Goal: Find specific page/section: Find specific page/section

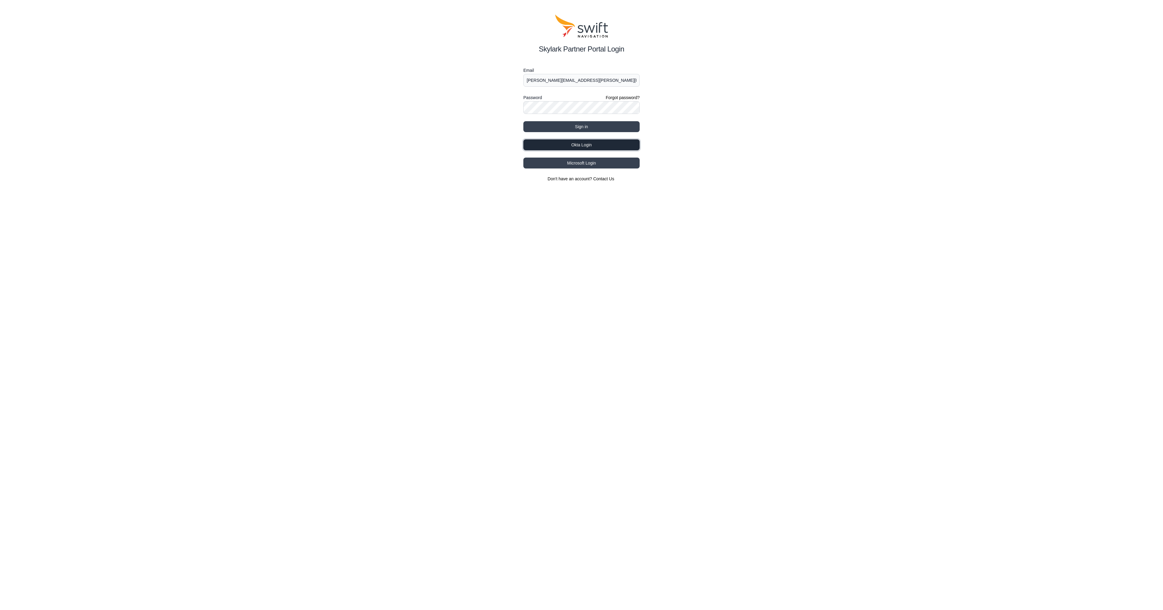
click at [570, 146] on button "Okta Login" at bounding box center [581, 144] width 116 height 11
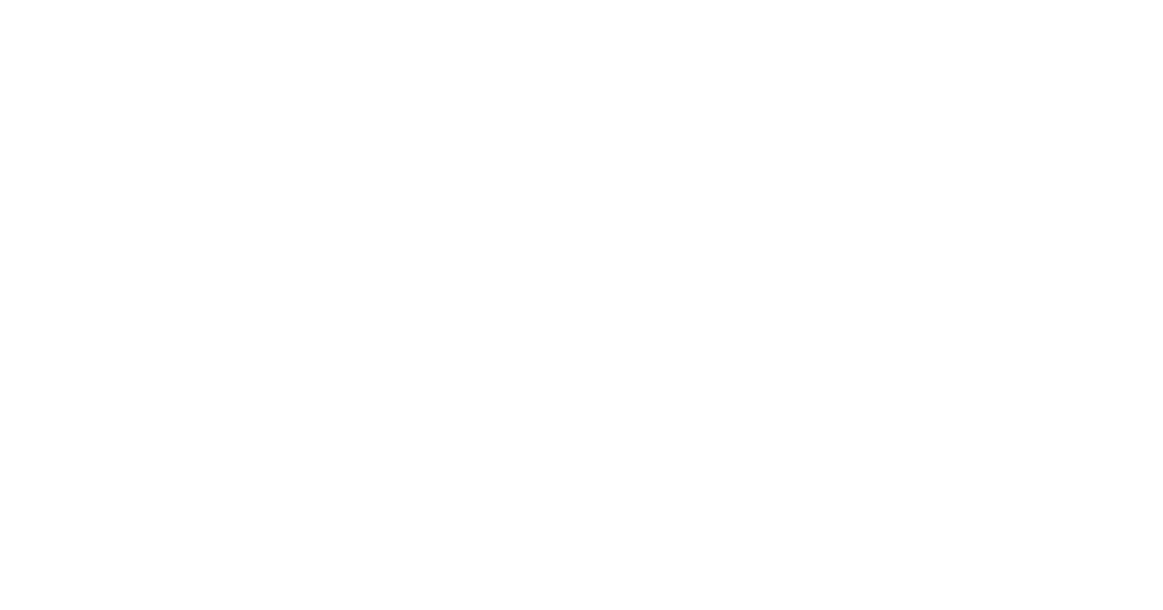
select select
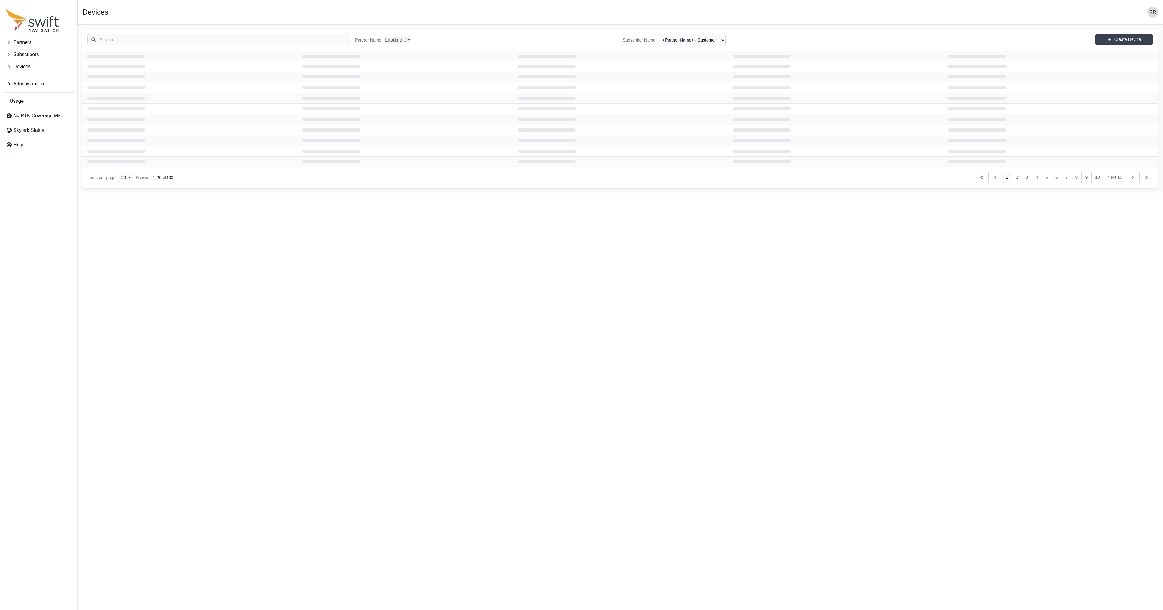
click at [7, 85] on icon "Sidenav" at bounding box center [9, 84] width 6 height 6
click at [17, 107] on span "Authorization Groups" at bounding box center [33, 109] width 55 height 7
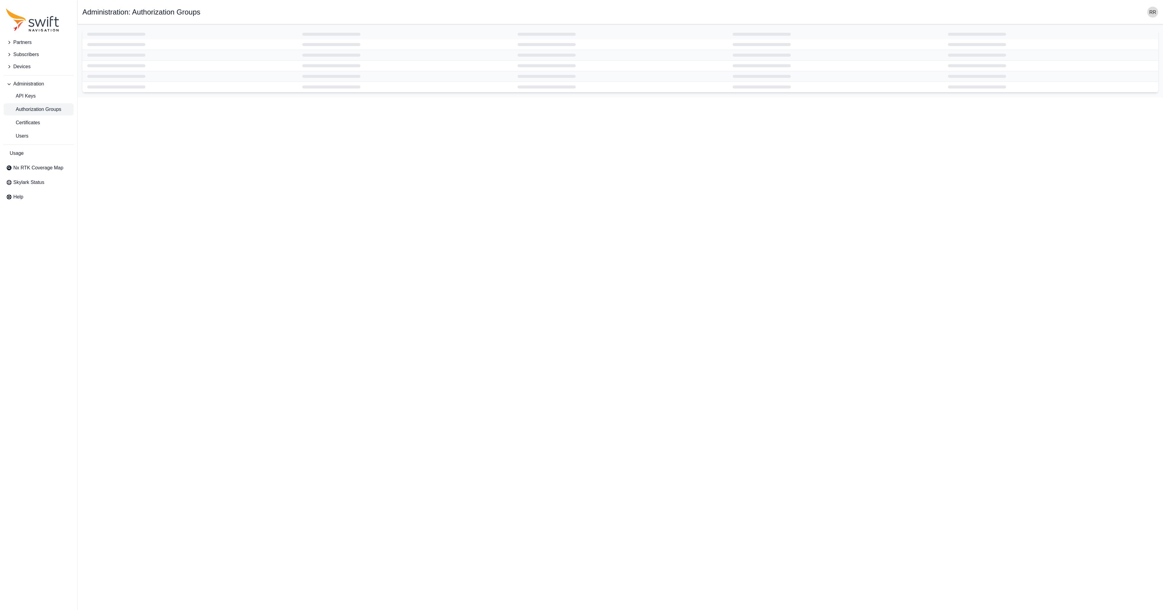
click at [118, 41] on td at bounding box center [189, 44] width 215 height 11
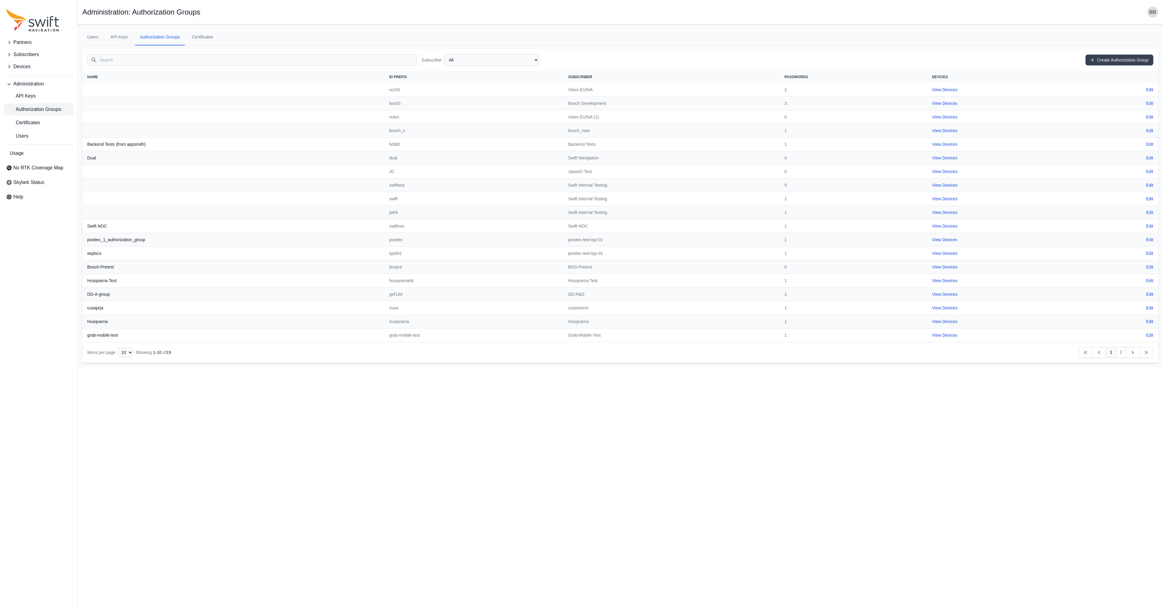
click at [130, 61] on input "Search" at bounding box center [252, 60] width 330 height 12
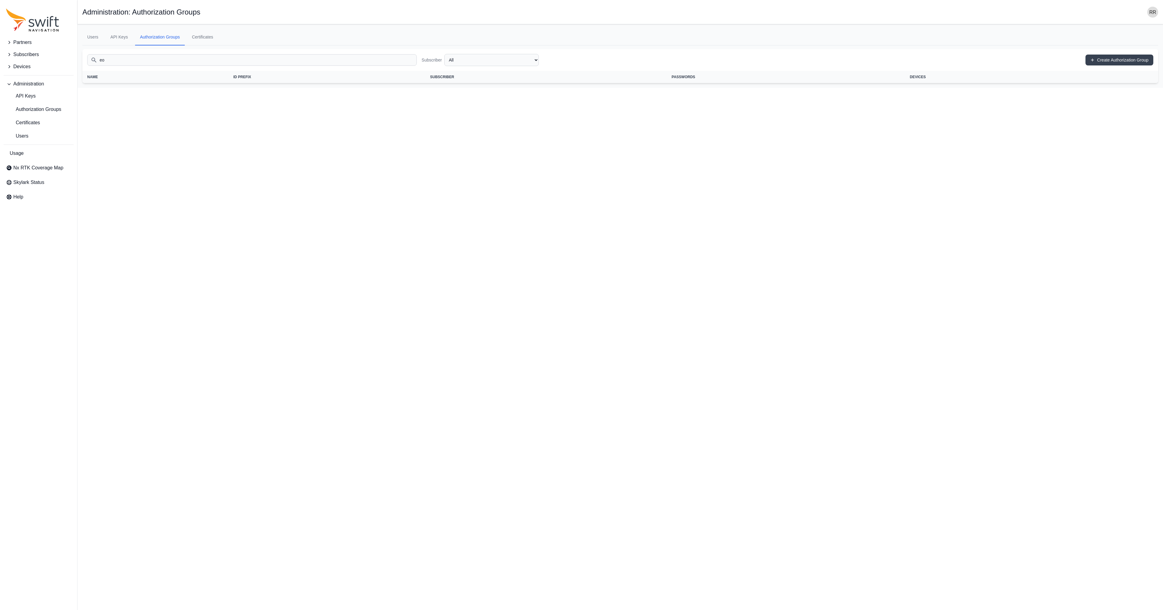
type input "eos"
click at [93, 39] on link "Users" at bounding box center [92, 37] width 21 height 16
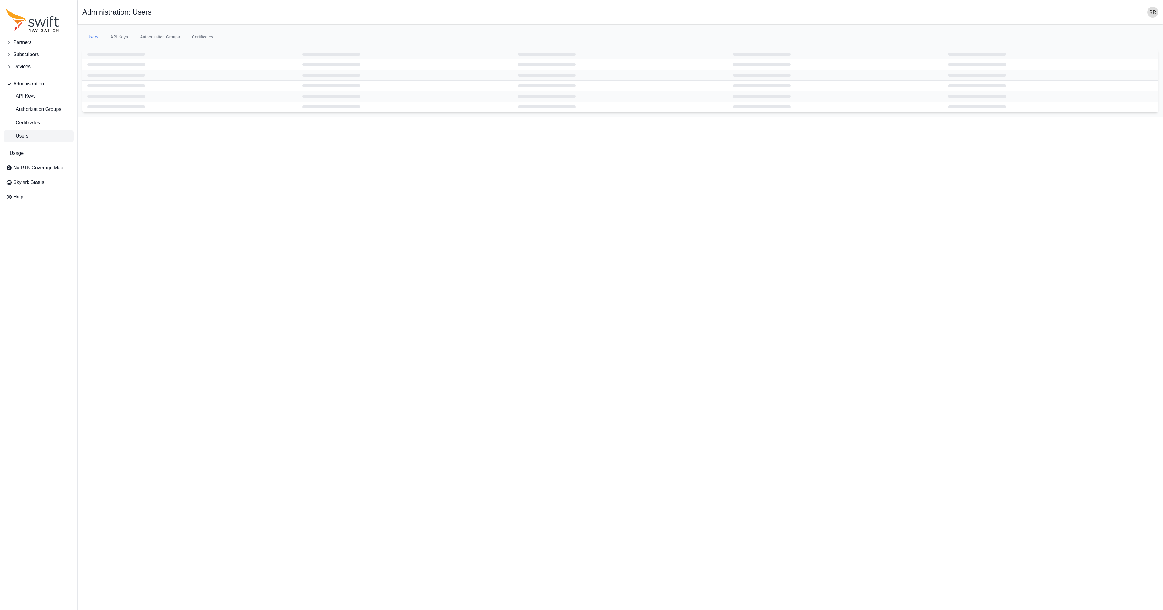
select select "ab3272ce-40d0-4c94-a524-96a758ab755c"
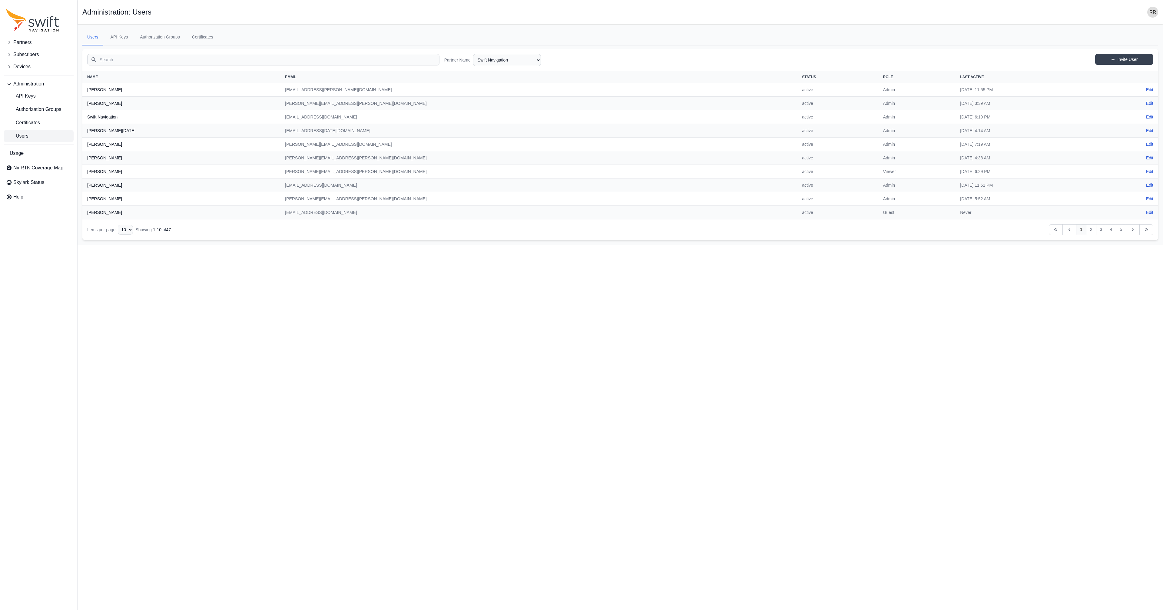
click at [27, 63] on button "Devices" at bounding box center [39, 67] width 70 height 12
click at [106, 56] on input "Search" at bounding box center [263, 60] width 352 height 12
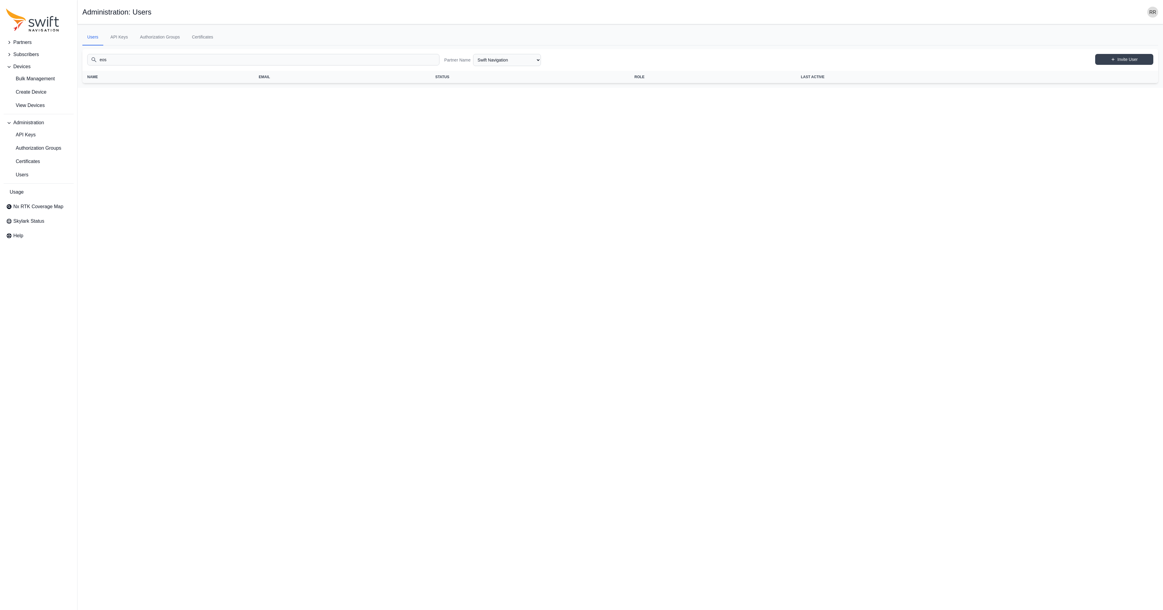
type input "eos"
click at [32, 146] on span "Authorization Groups" at bounding box center [33, 147] width 55 height 7
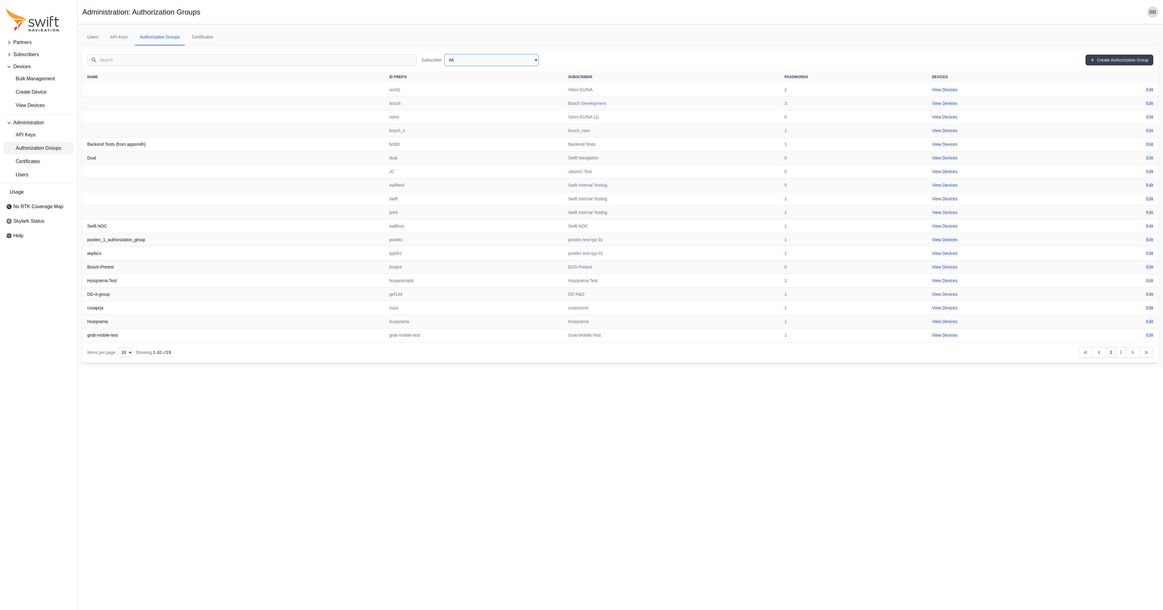
select select "ab3272ce-40d0-4c94-a524-96a758ab755c"
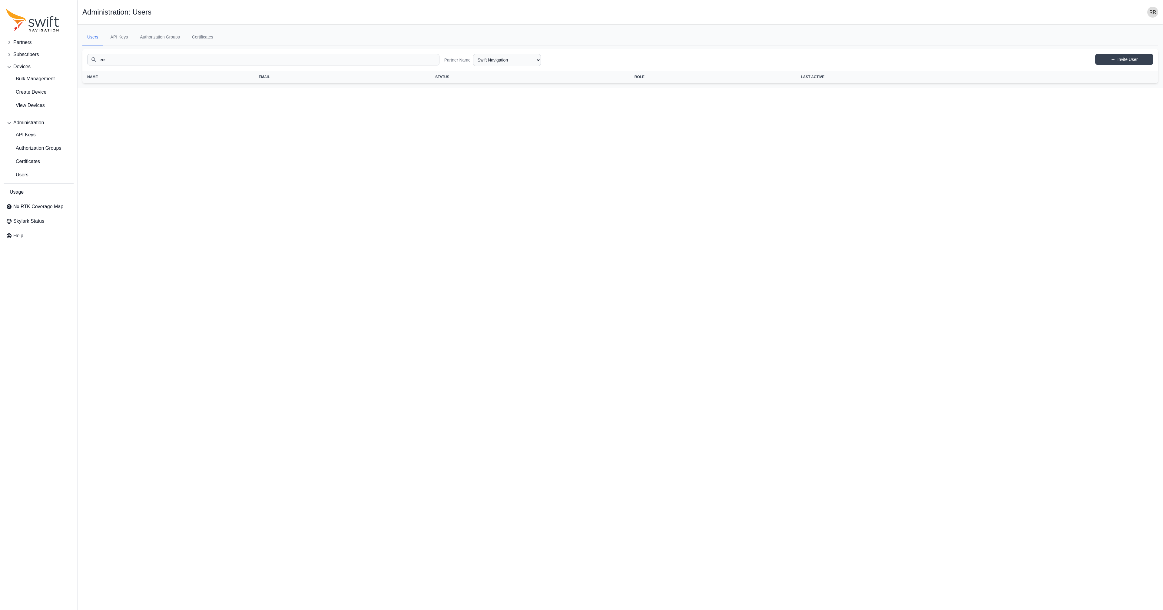
click at [29, 56] on span "Subscribers" at bounding box center [25, 54] width 25 height 7
click at [48, 80] on span "View Subscribers" at bounding box center [29, 79] width 47 height 7
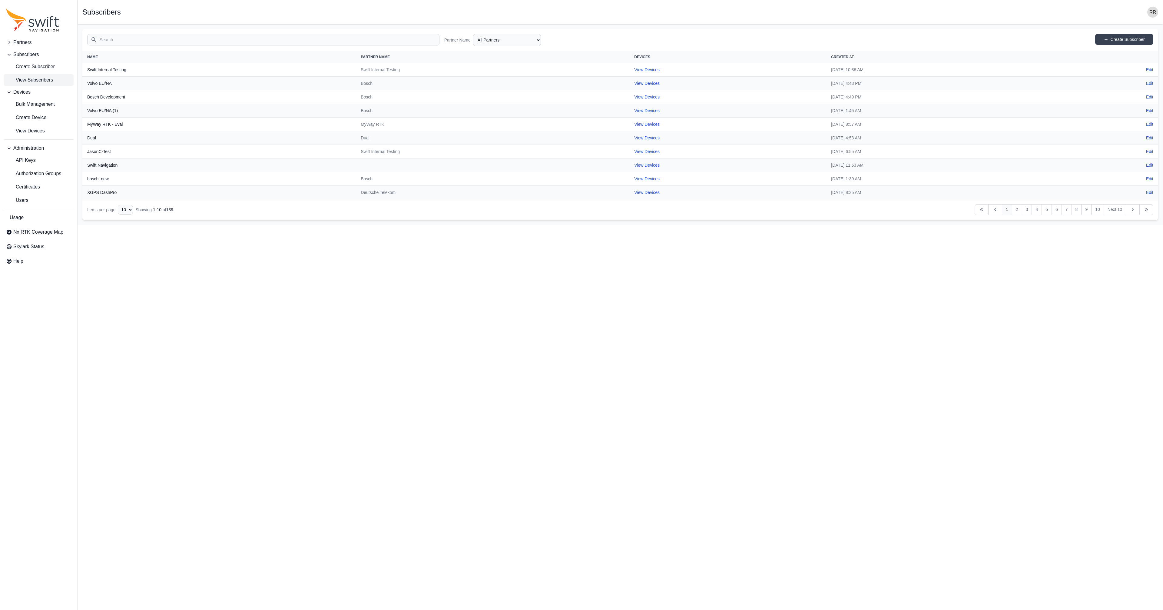
click at [629, 73] on td "View Devices" at bounding box center [727, 70] width 197 height 14
click at [634, 71] on link "View Devices" at bounding box center [646, 69] width 25 height 5
select select "cff9f67e-510b-4c0e-aff8-939dc142d620"
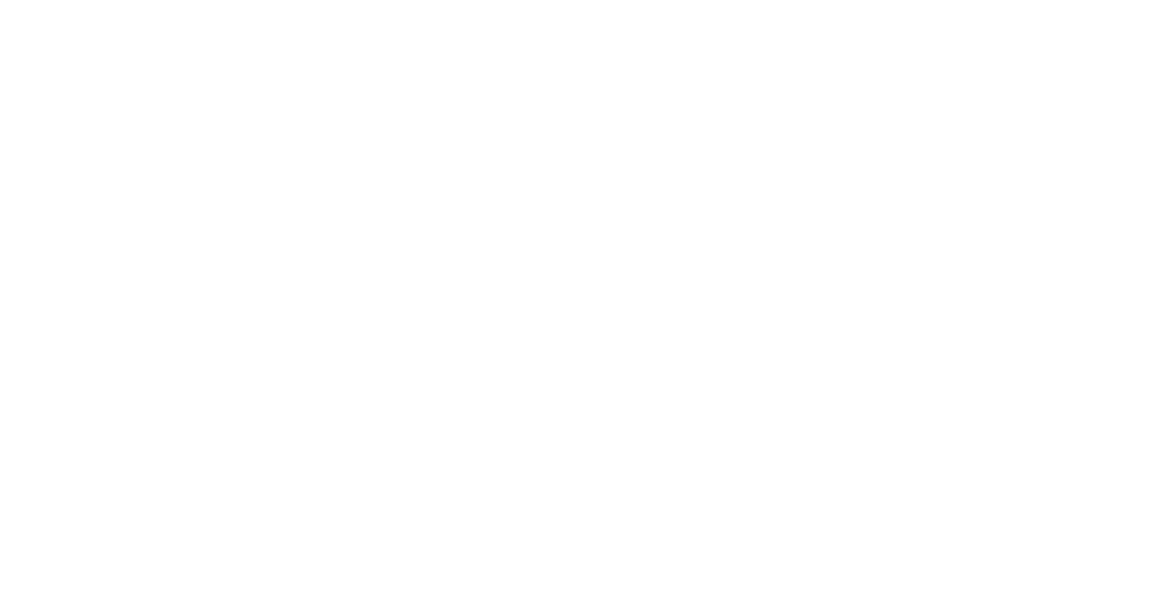
select select
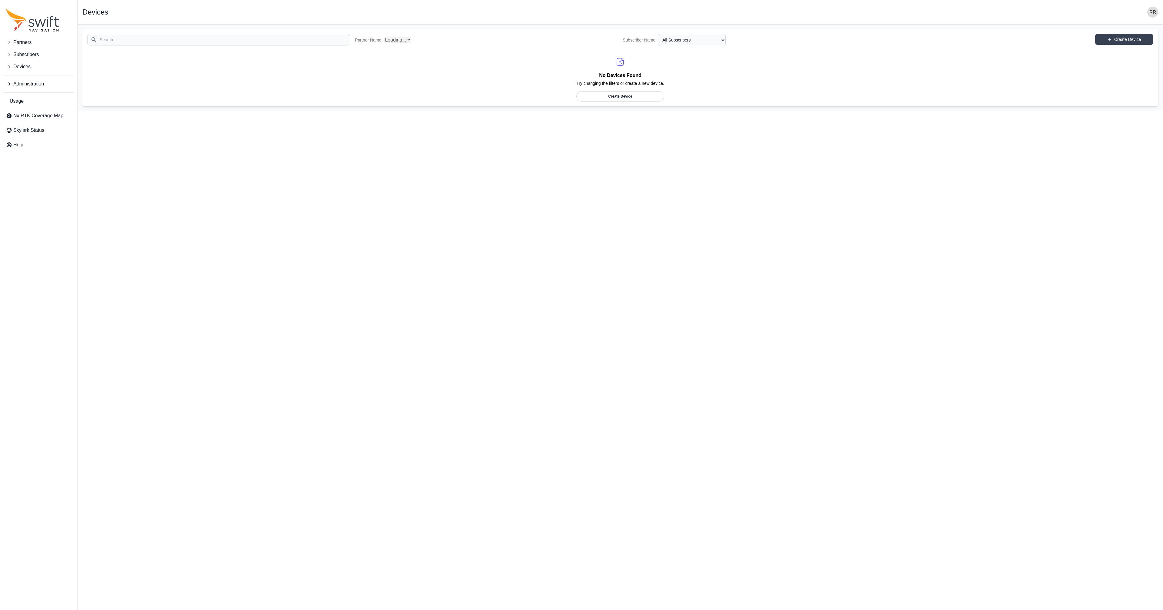
select select "Partner Name"
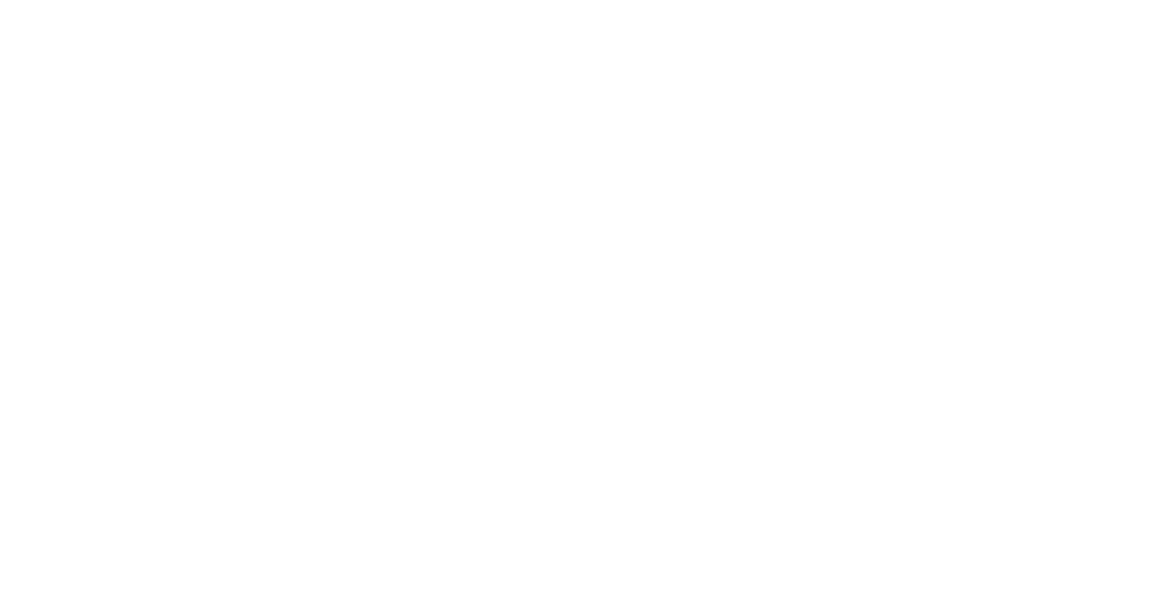
select select
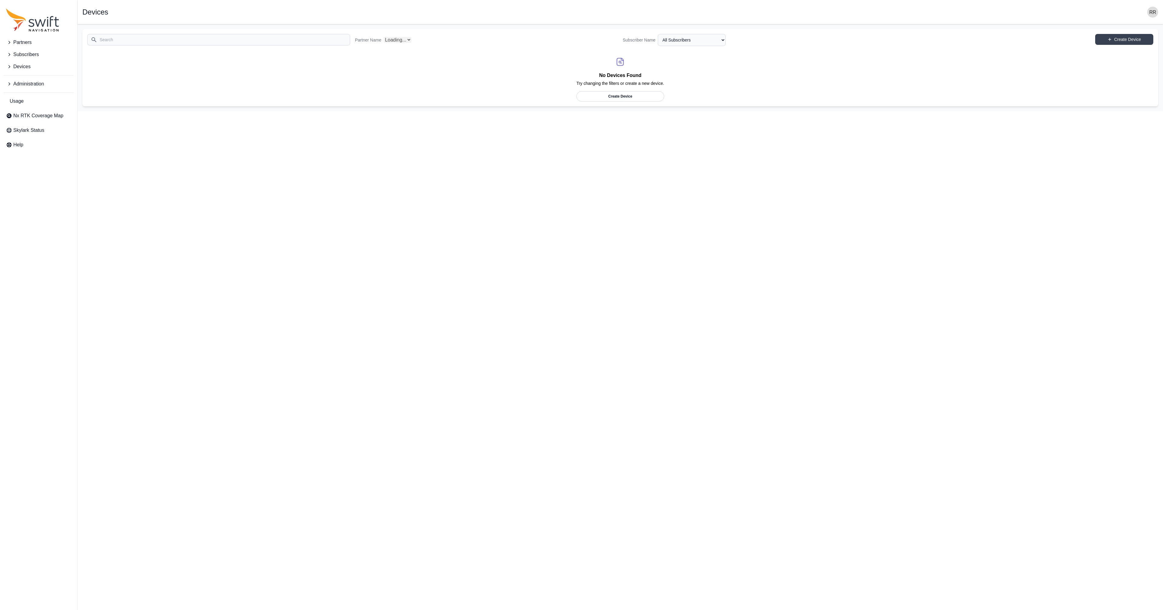
select select "Partner Name"
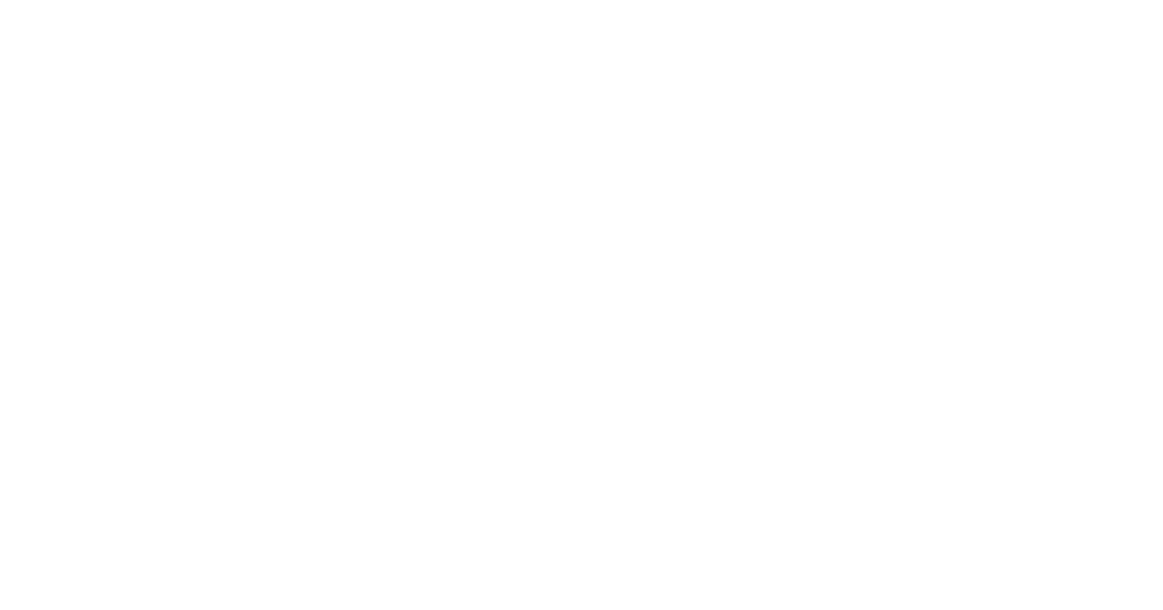
select select
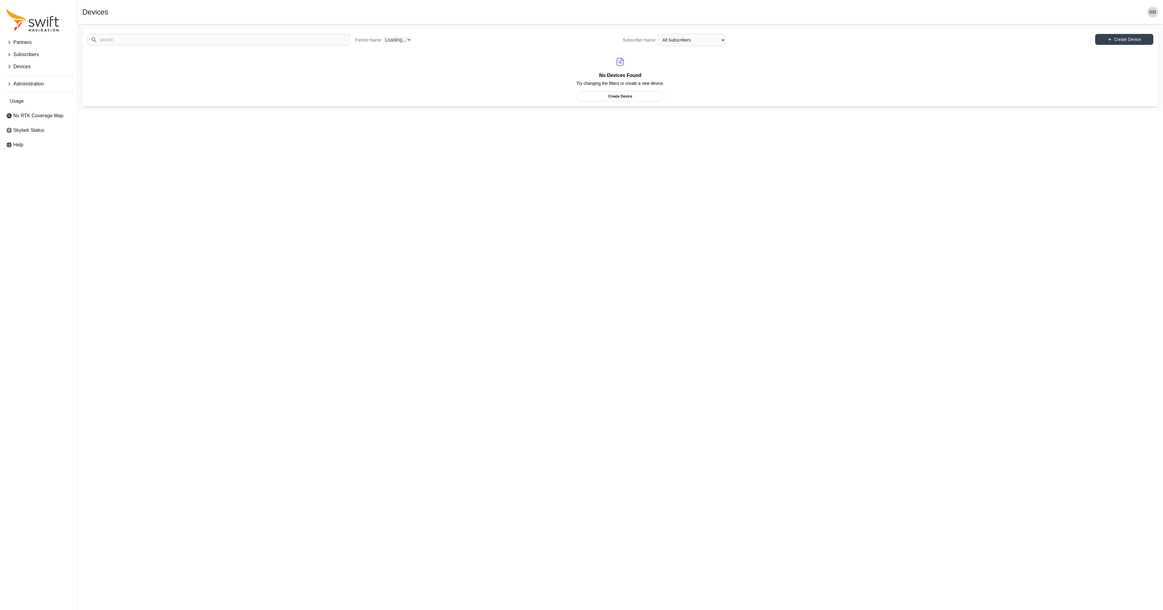
select select "Partner Name"
click at [28, 56] on span "Subscribers" at bounding box center [25, 54] width 25 height 7
click at [28, 81] on span "View Subscribers" at bounding box center [29, 79] width 47 height 7
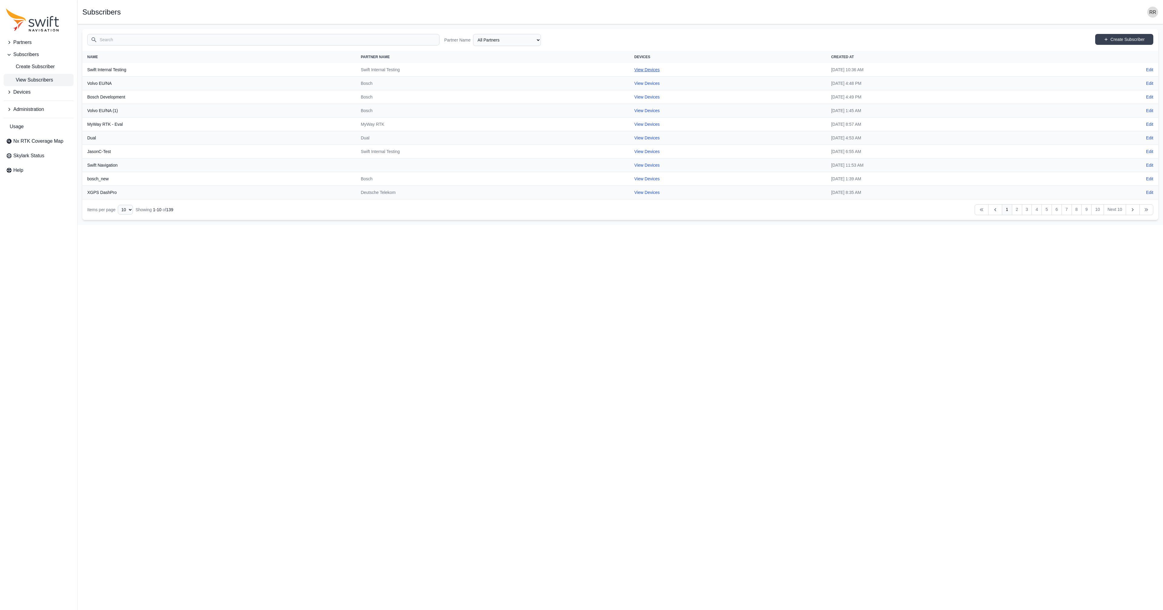
click at [634, 71] on link "View Devices" at bounding box center [646, 69] width 25 height 5
select select "cff9f67e-510b-4c0e-aff8-939dc142d620"
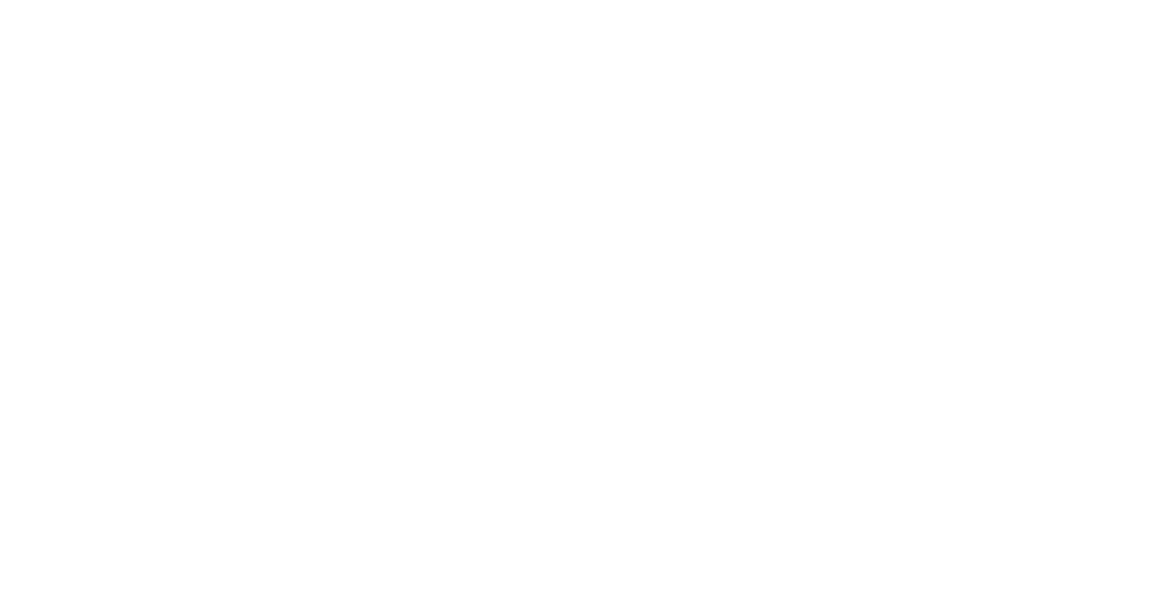
select select
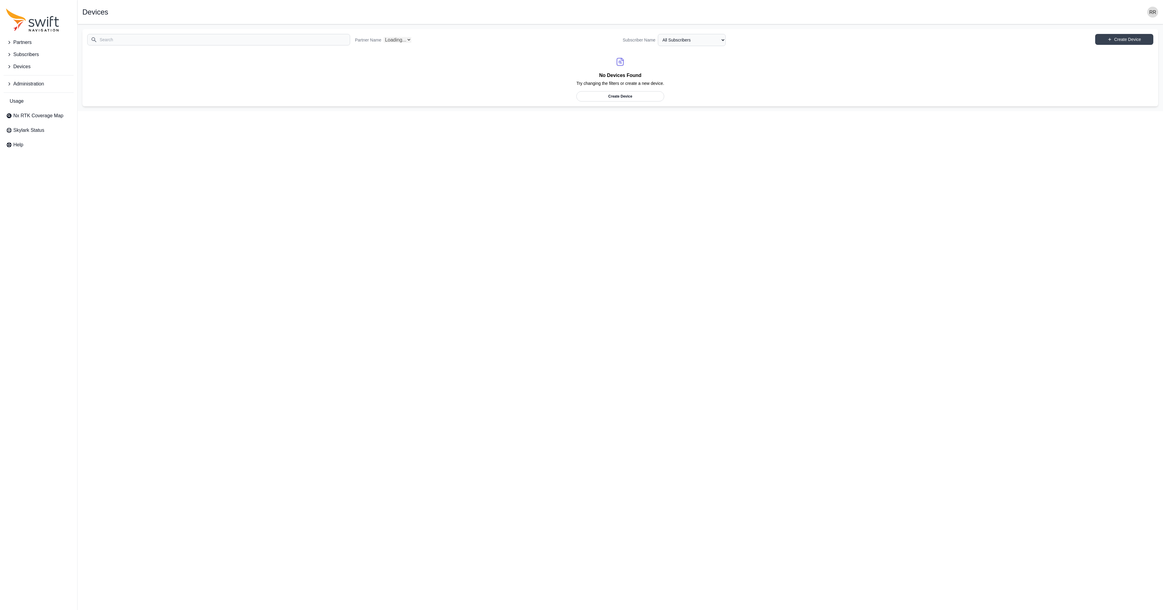
select select "Partner Name"
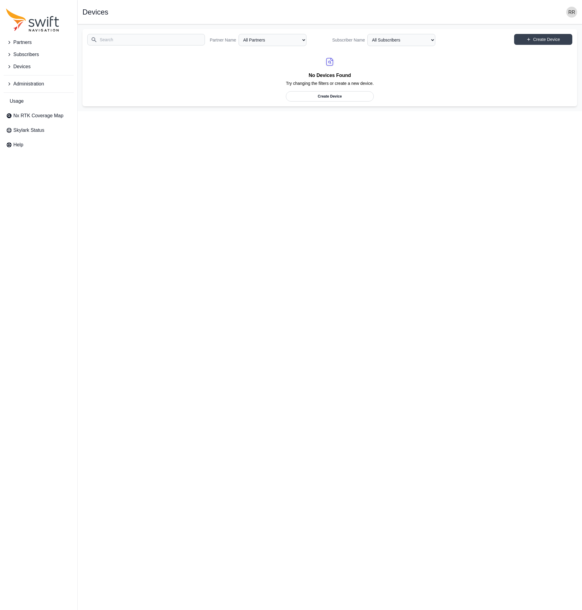
click at [249, 111] on html "Partners Subscribers Devices Administration Usage Nx RTK Coverage Map Skylark S…" at bounding box center [291, 55] width 582 height 111
